Goal: Check status: Check status

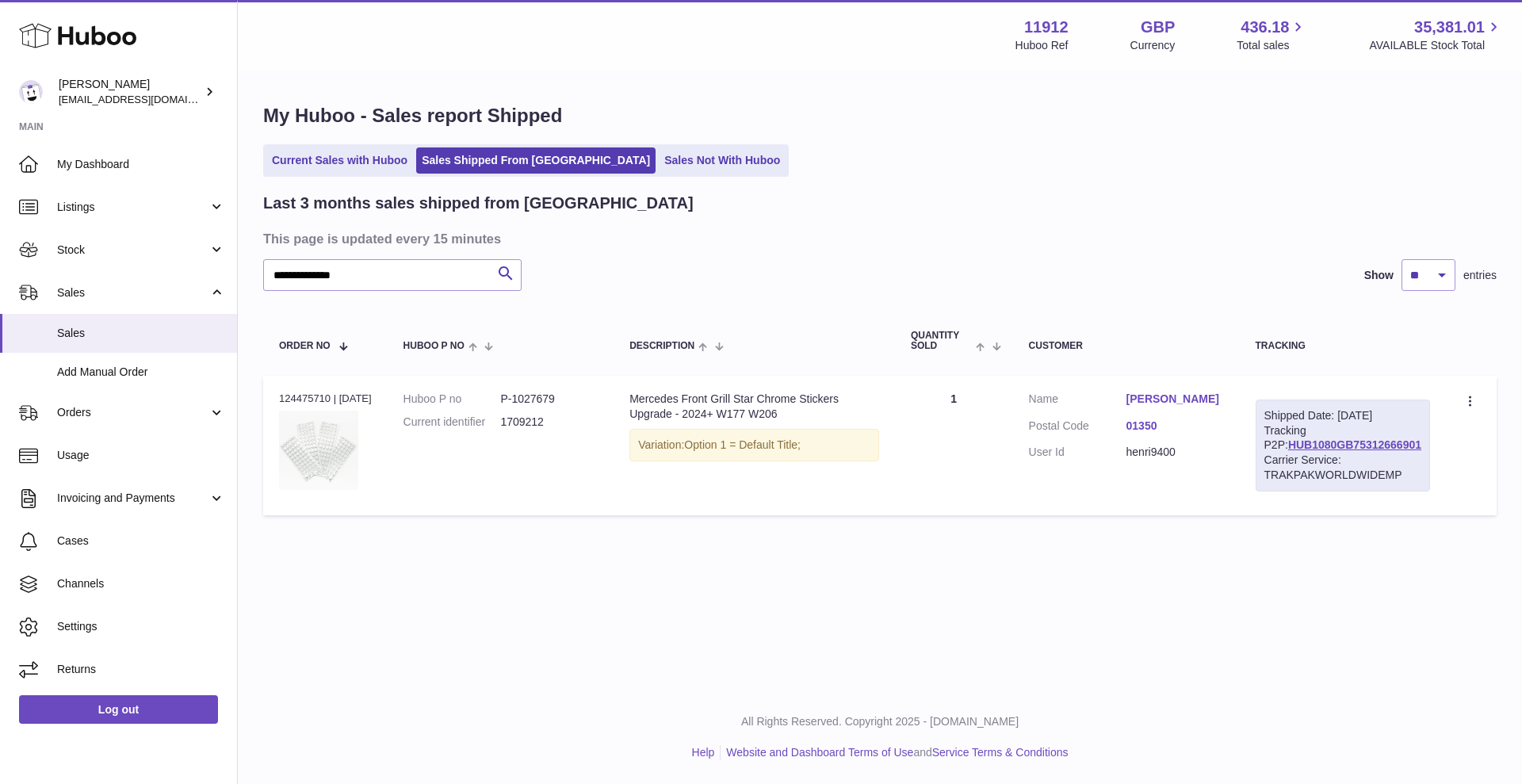
click at [659, 160] on link "Sales Not With Huboo" at bounding box center [722, 160] width 127 height 26
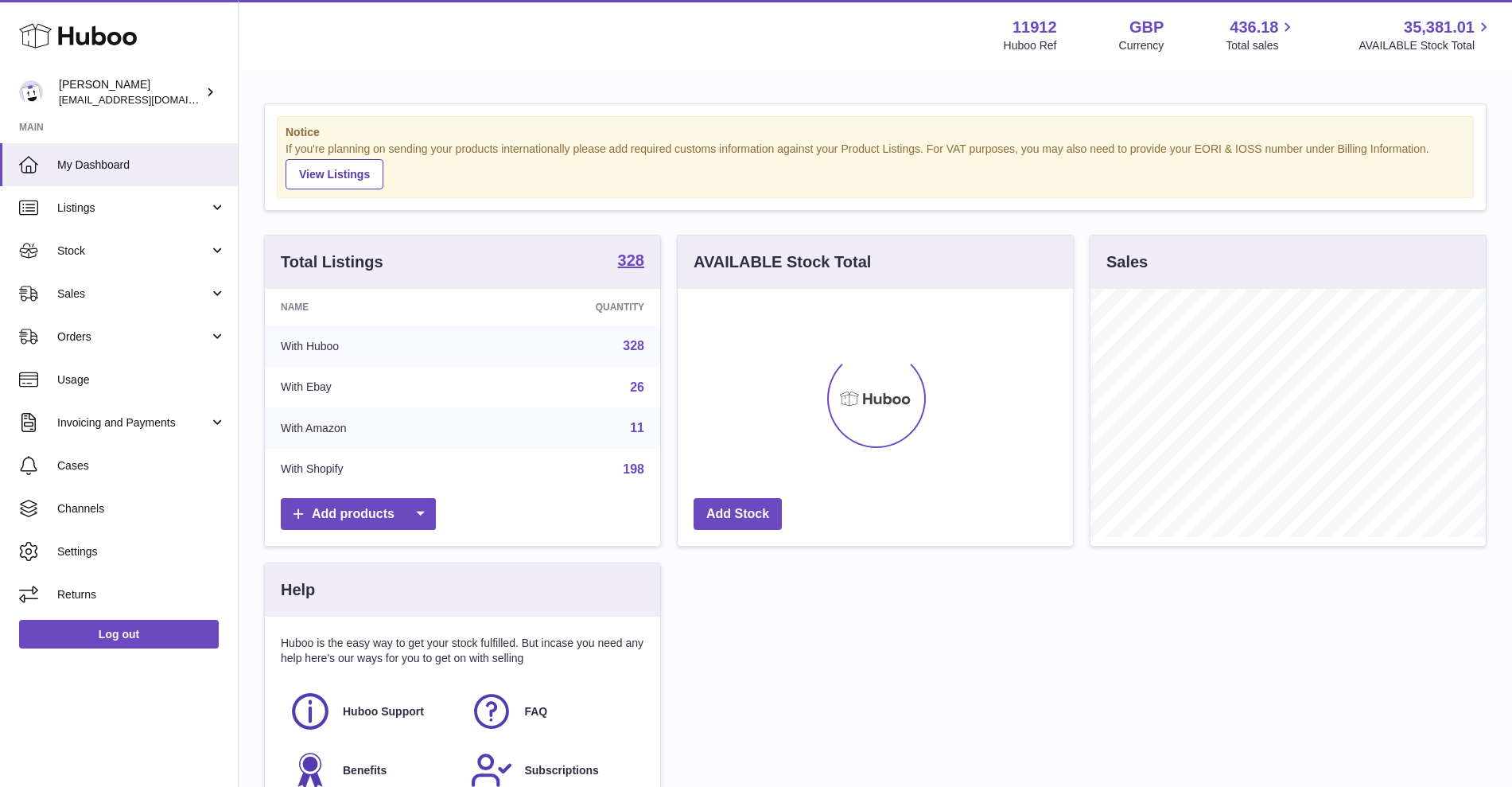
scroll to position [248, 395]
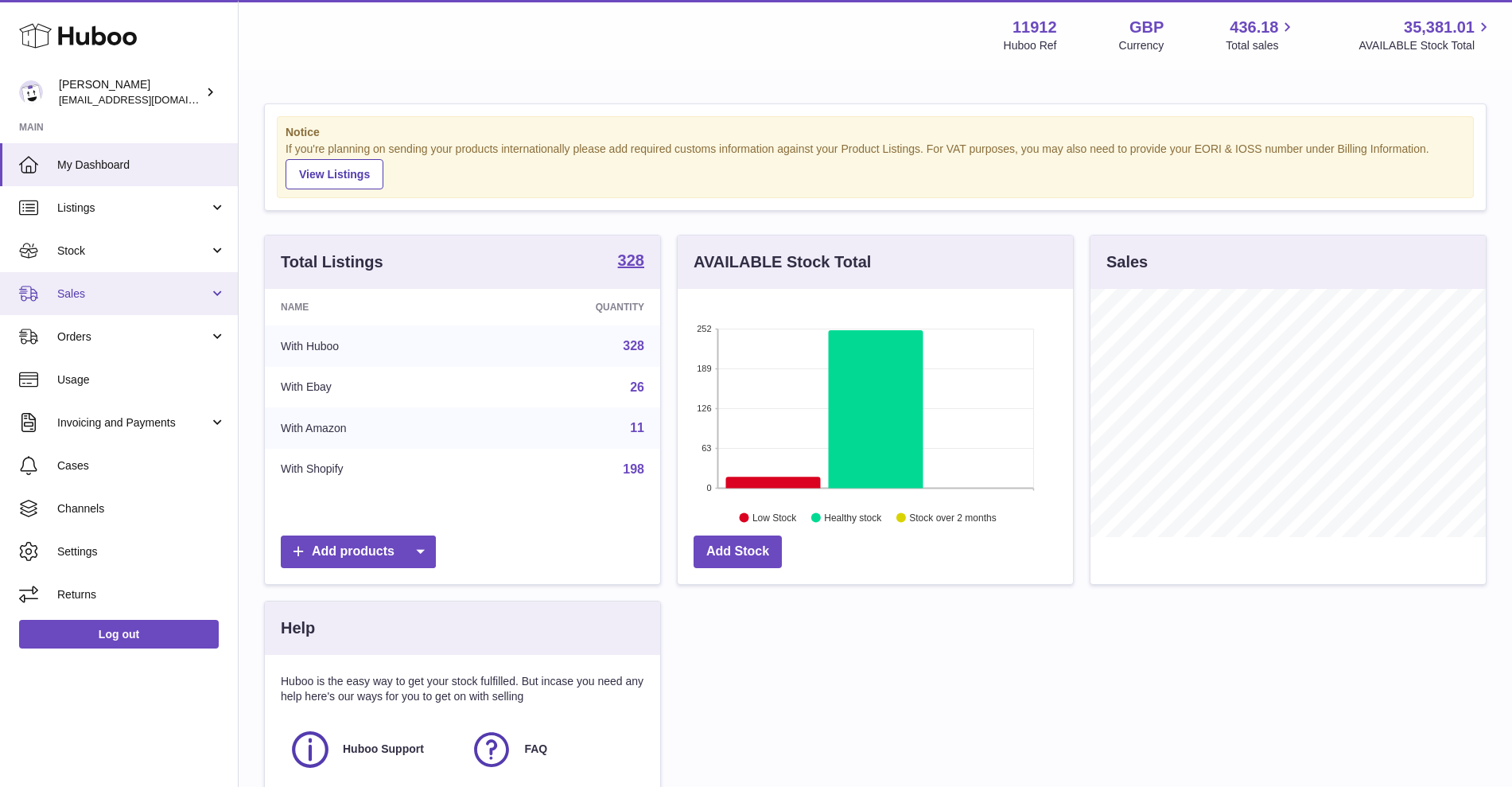
click at [173, 308] on link "Sales" at bounding box center [119, 293] width 238 height 43
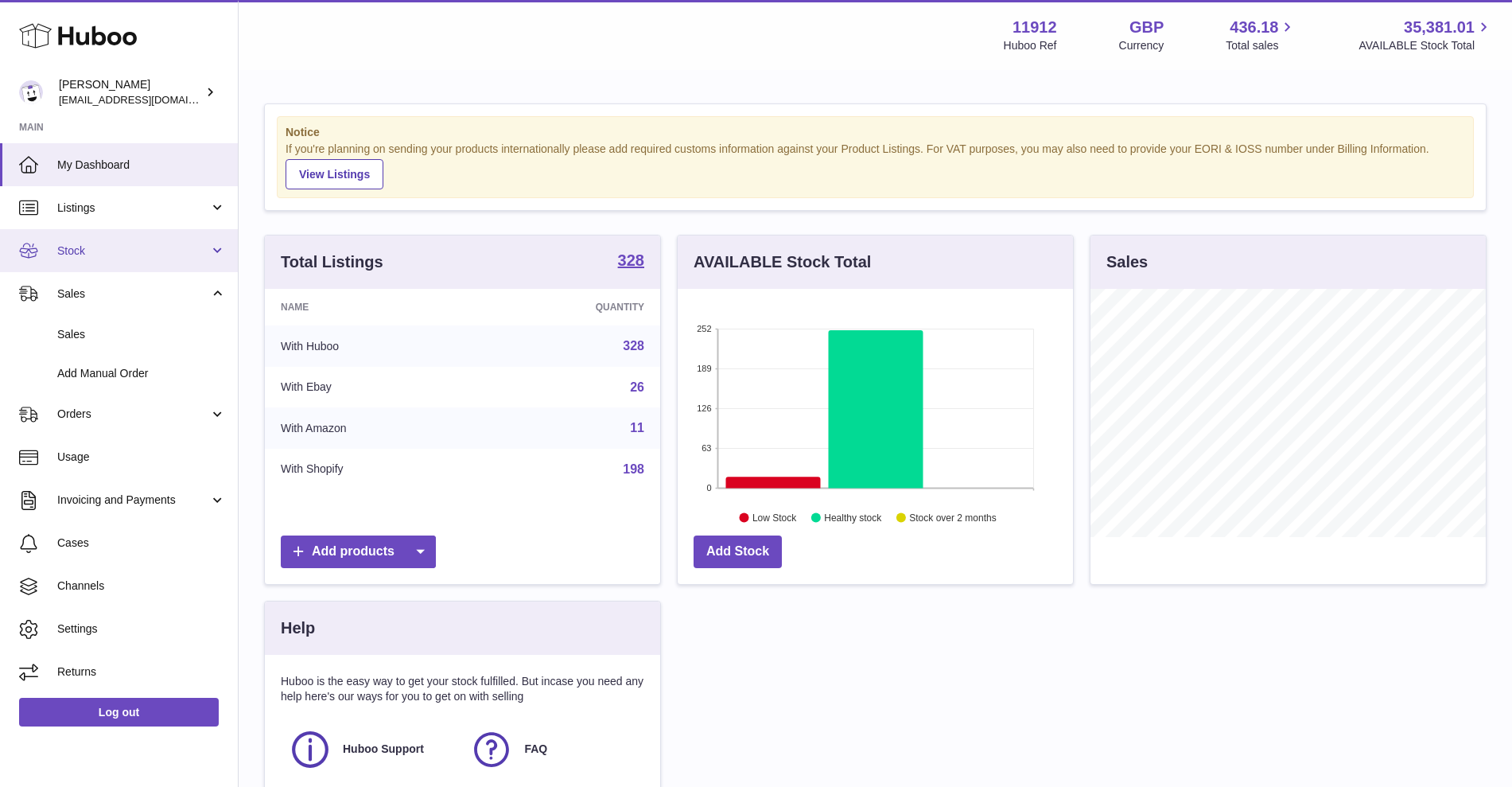
click at [101, 259] on link "Stock" at bounding box center [119, 251] width 238 height 43
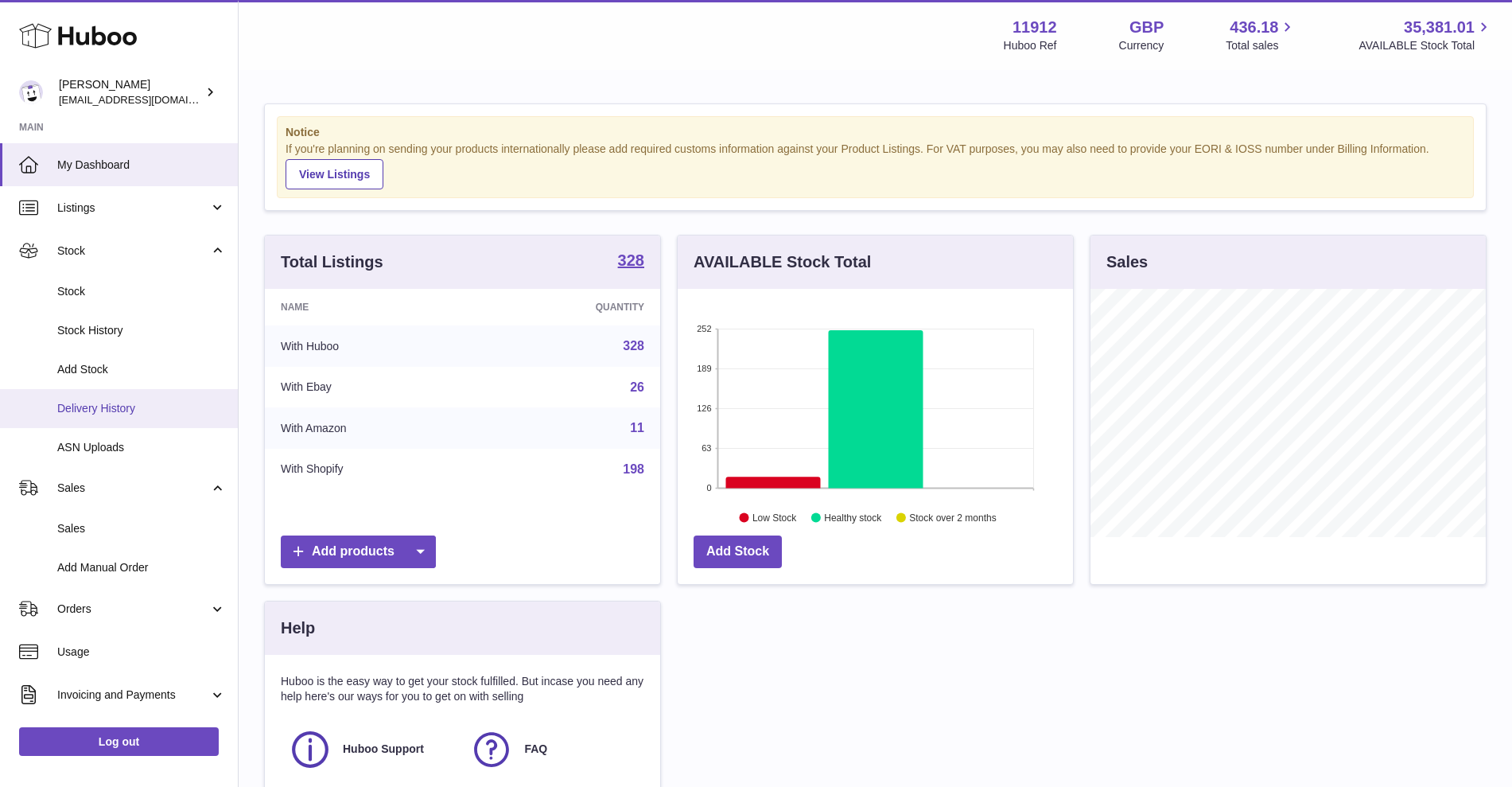
click at [103, 416] on link "Delivery History" at bounding box center [119, 409] width 238 height 39
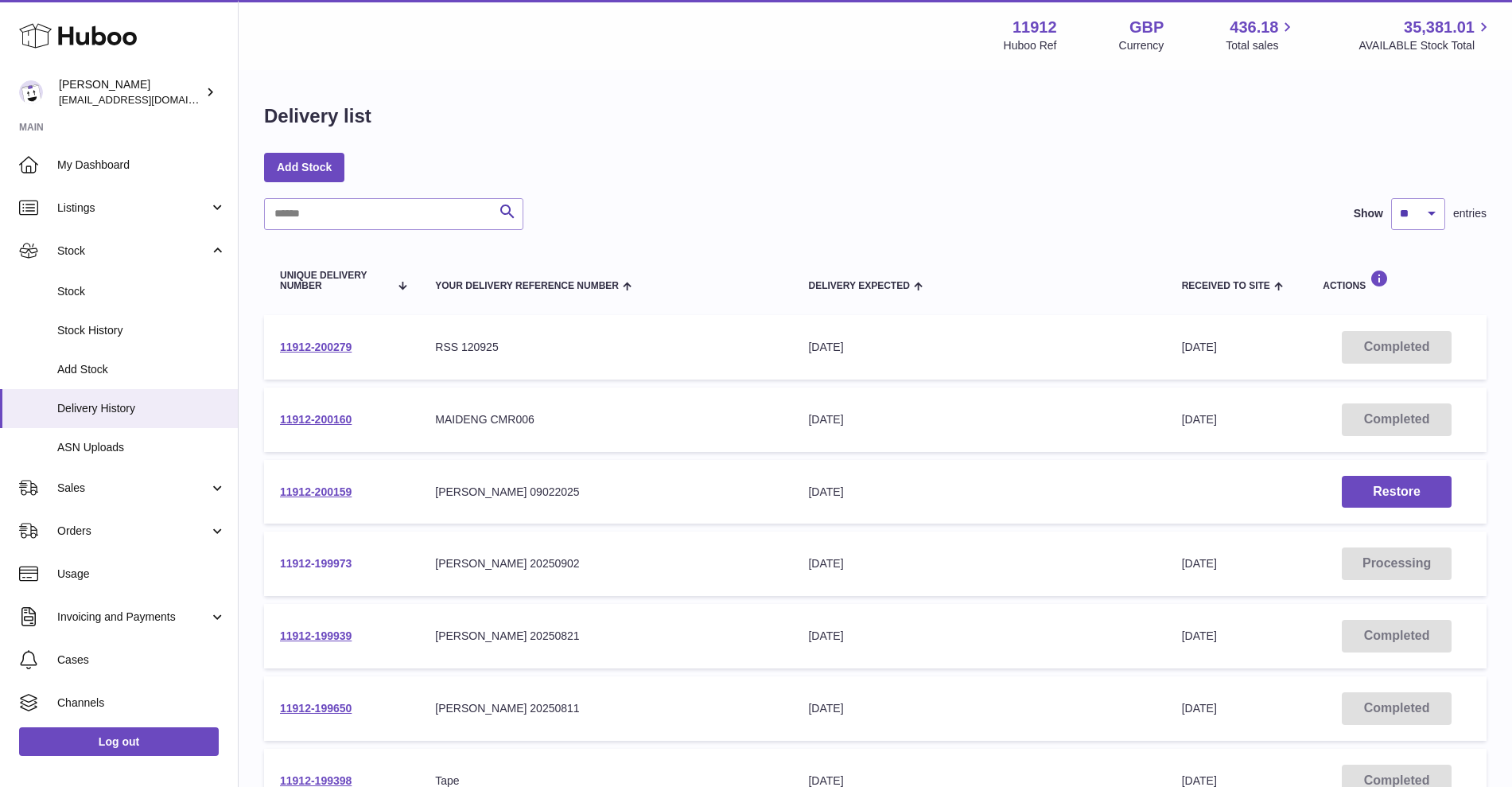
click at [345, 563] on link "11912-199973" at bounding box center [315, 563] width 71 height 13
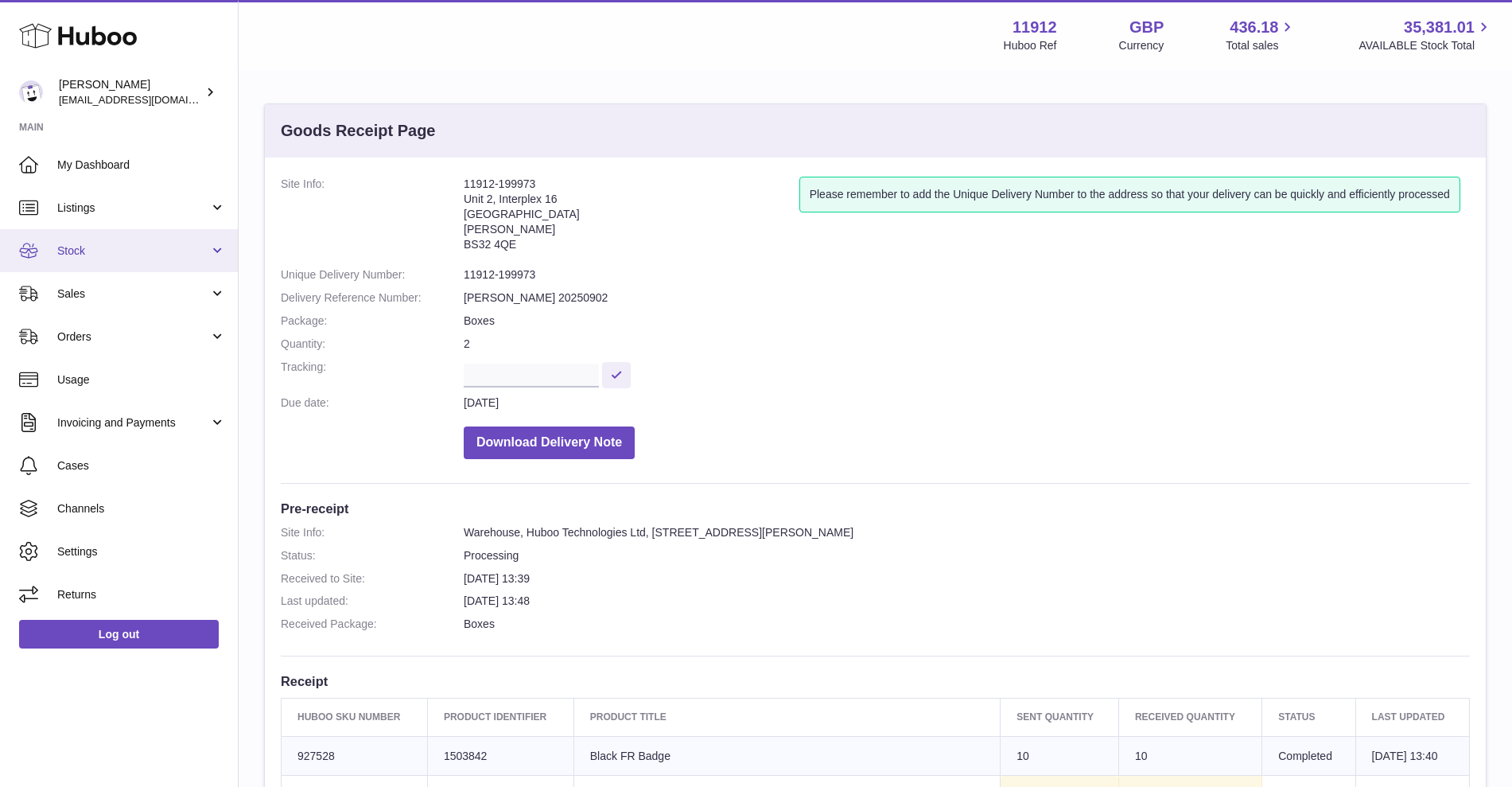
click at [125, 246] on span "Stock" at bounding box center [133, 251] width 152 height 15
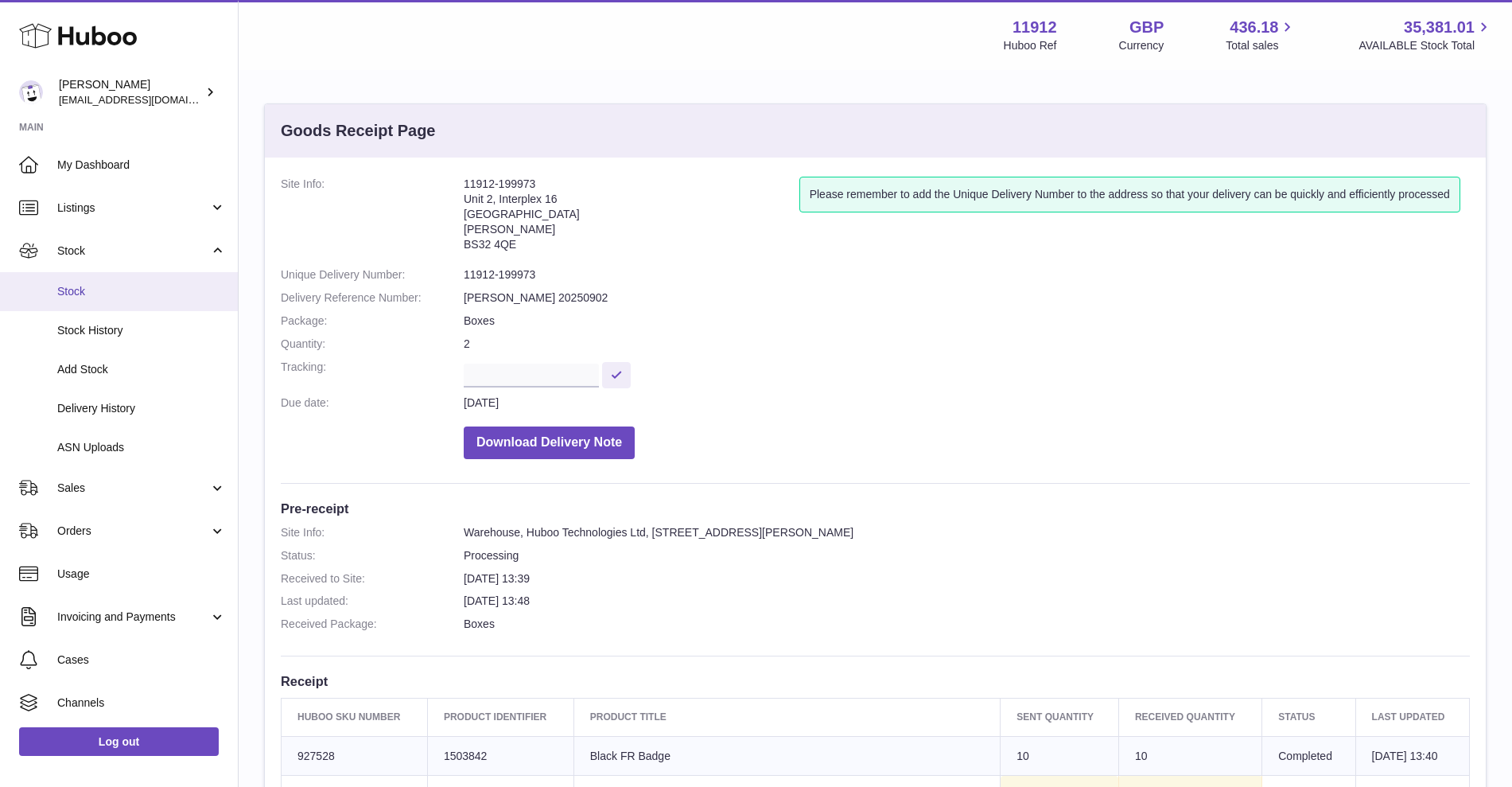
click at [124, 303] on link "Stock" at bounding box center [119, 292] width 238 height 39
click at [103, 297] on span "Stock" at bounding box center [141, 292] width 168 height 15
